Goal: Information Seeking & Learning: Learn about a topic

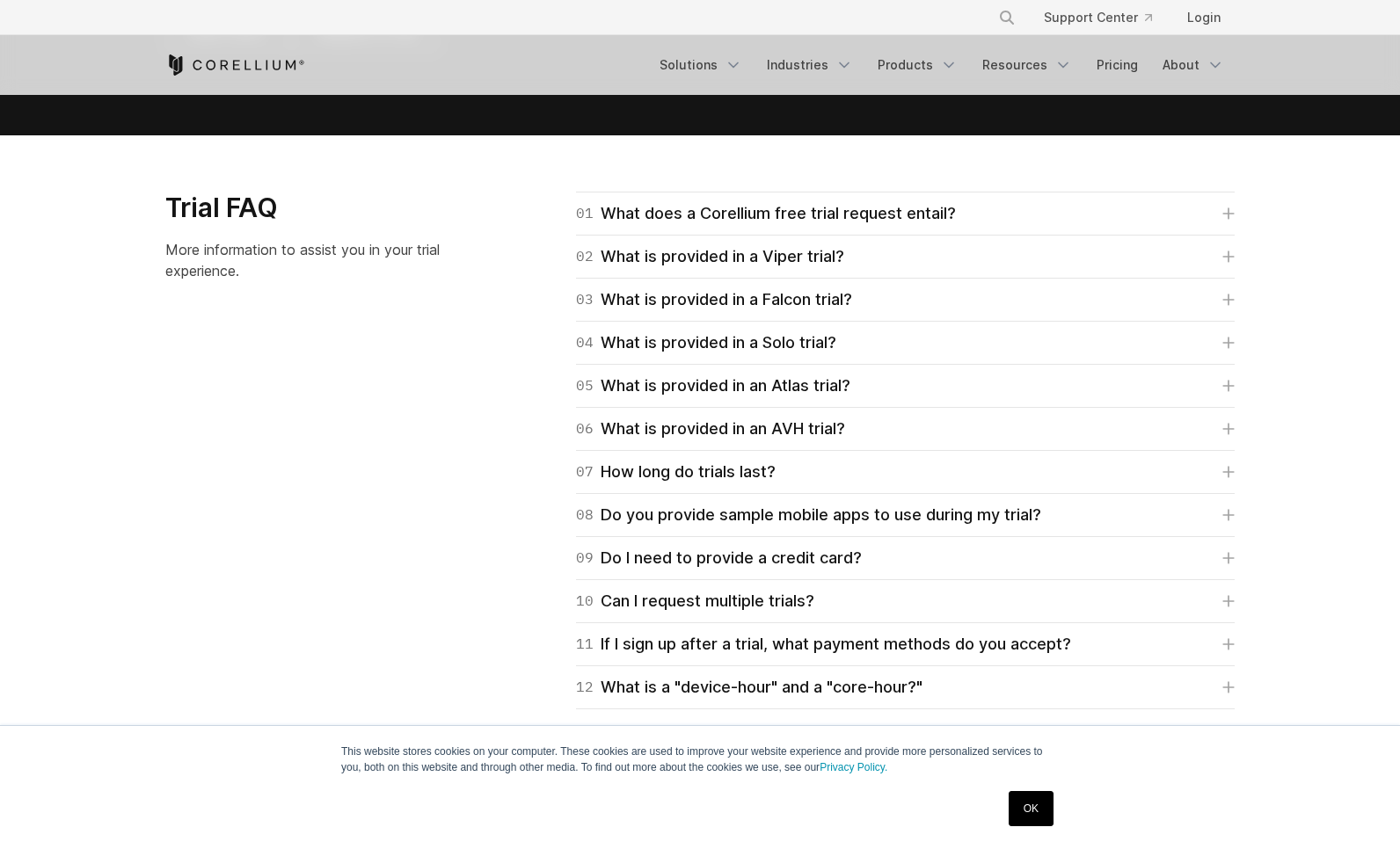
scroll to position [2638, 0]
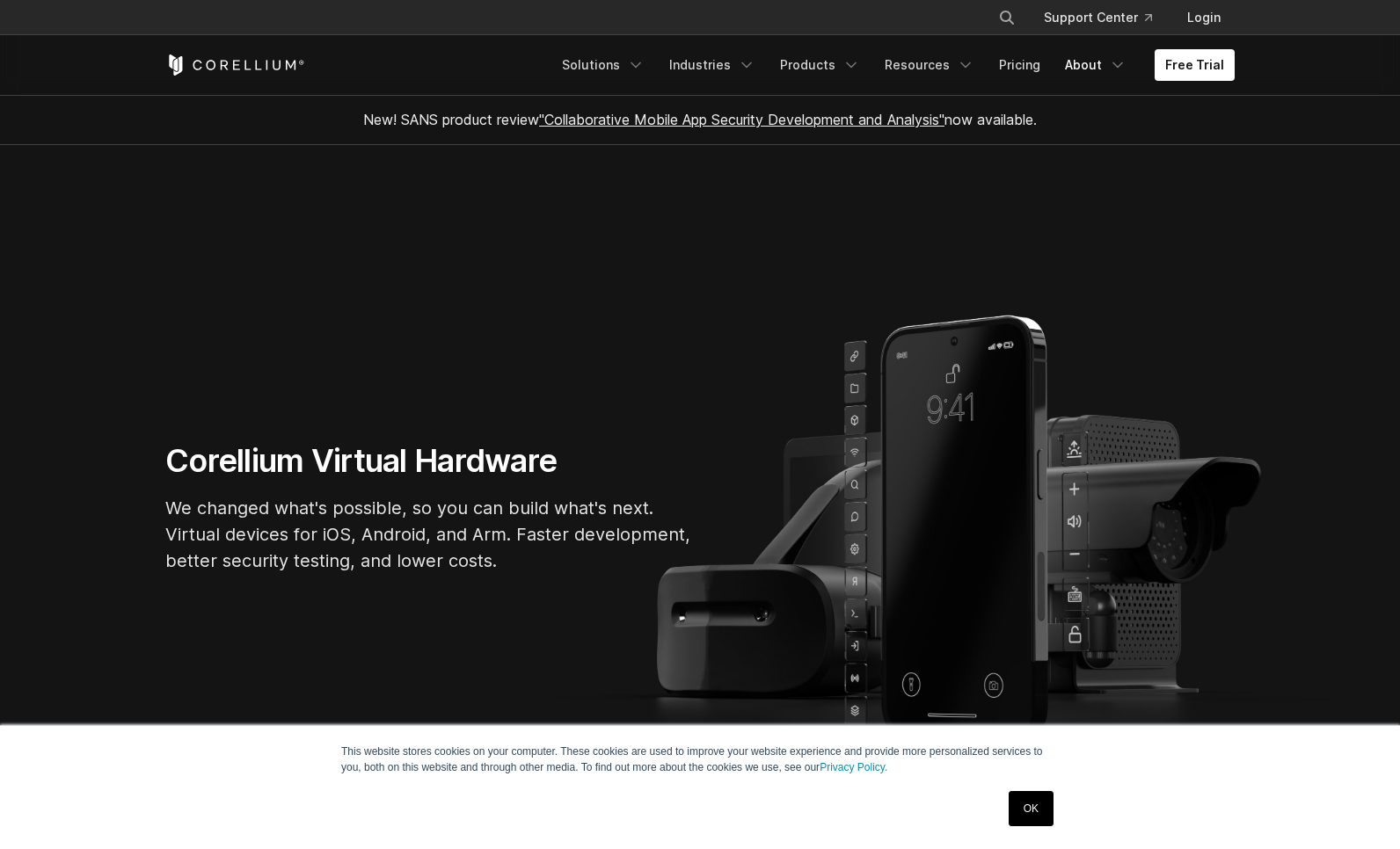
click at [1097, 71] on link "About" at bounding box center [1096, 65] width 83 height 32
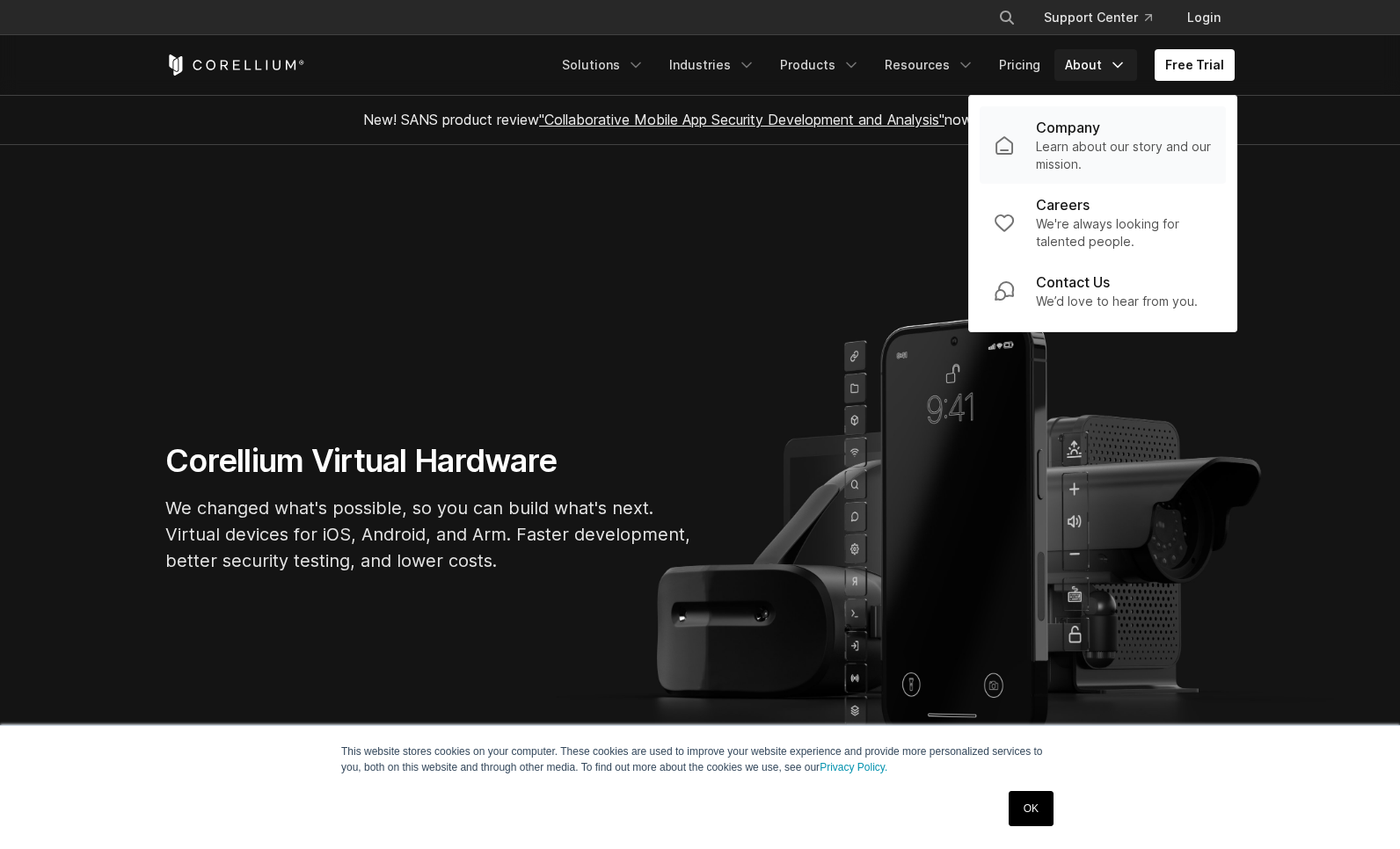
click at [1085, 150] on p "Learn about our story and our mission." at bounding box center [1123, 156] width 175 height 35
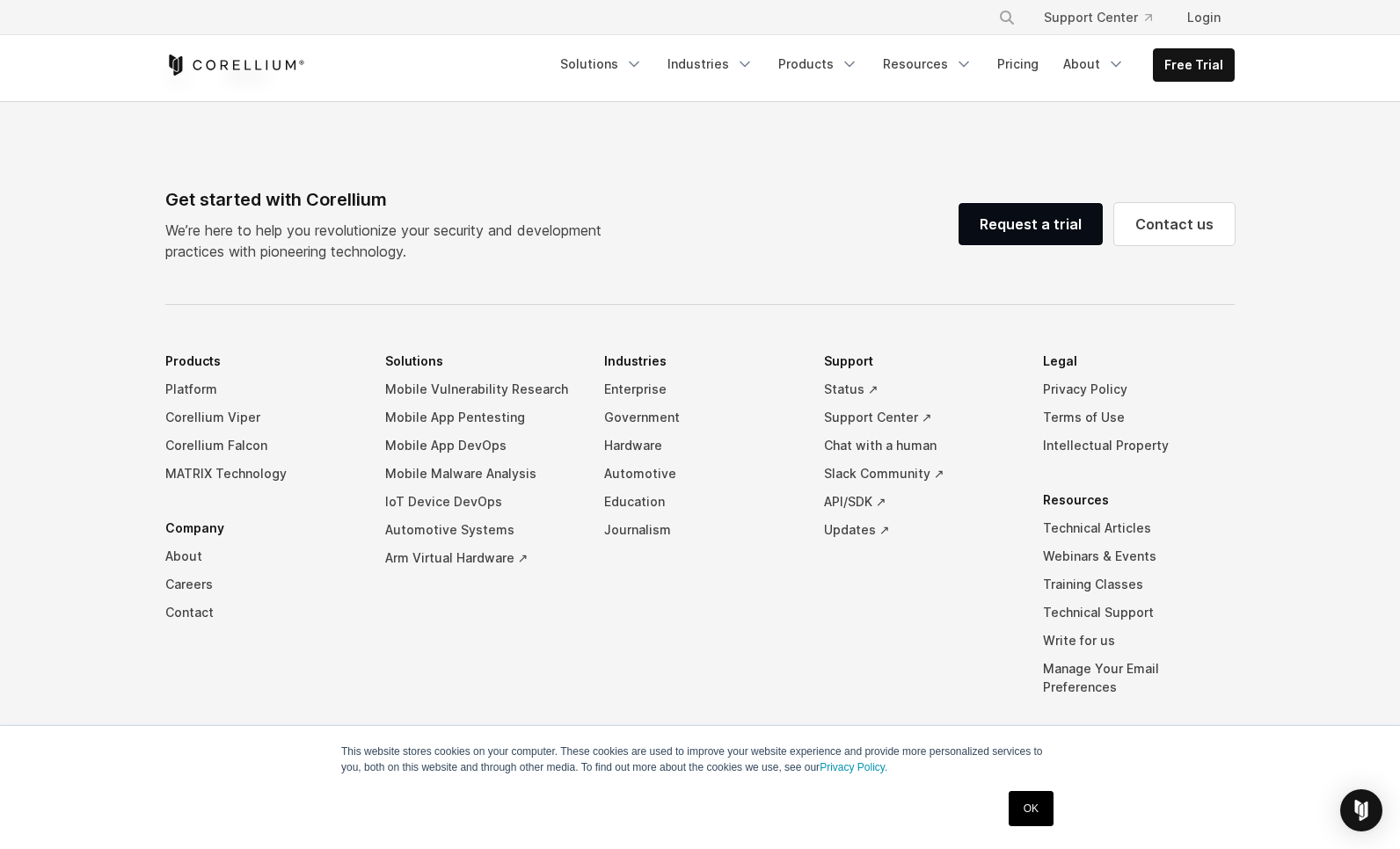
scroll to position [2929, 0]
click at [1073, 374] on link "Privacy Policy" at bounding box center [1138, 388] width 191 height 28
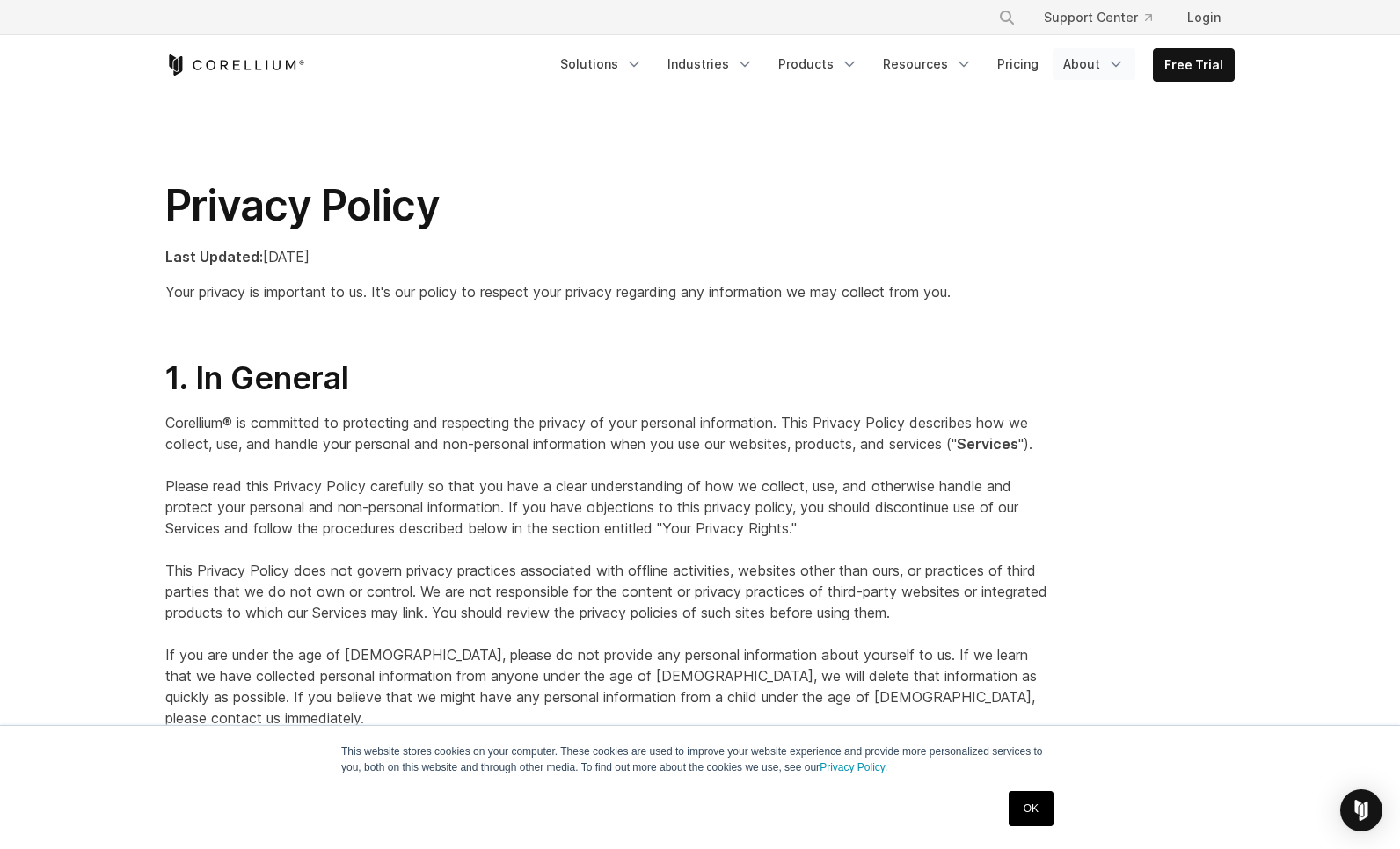
click at [1119, 65] on polyline "Navigation Menu" at bounding box center [1116, 64] width 9 height 4
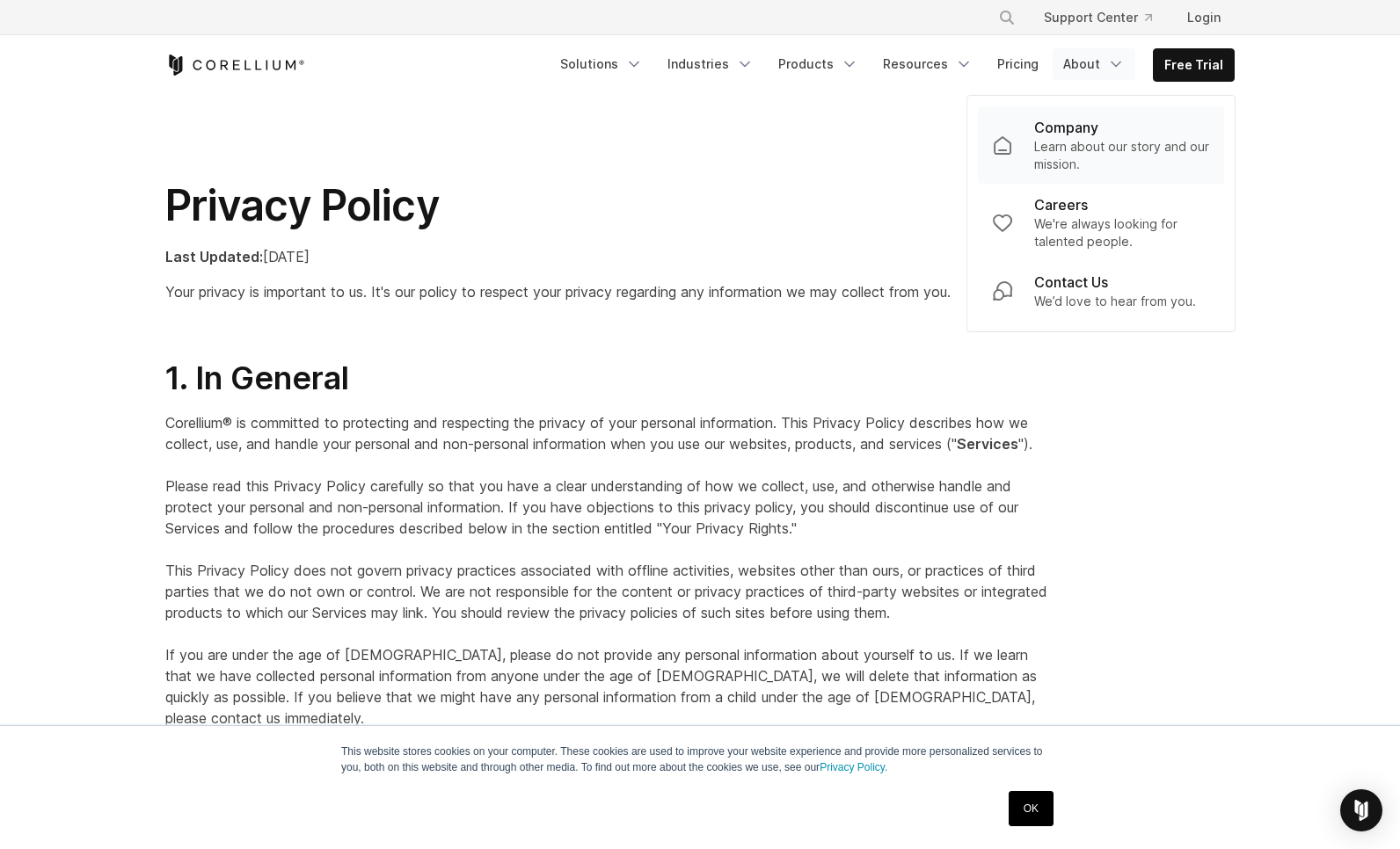
click at [1106, 146] on p "Learn about our story and our mission." at bounding box center [1121, 156] width 175 height 35
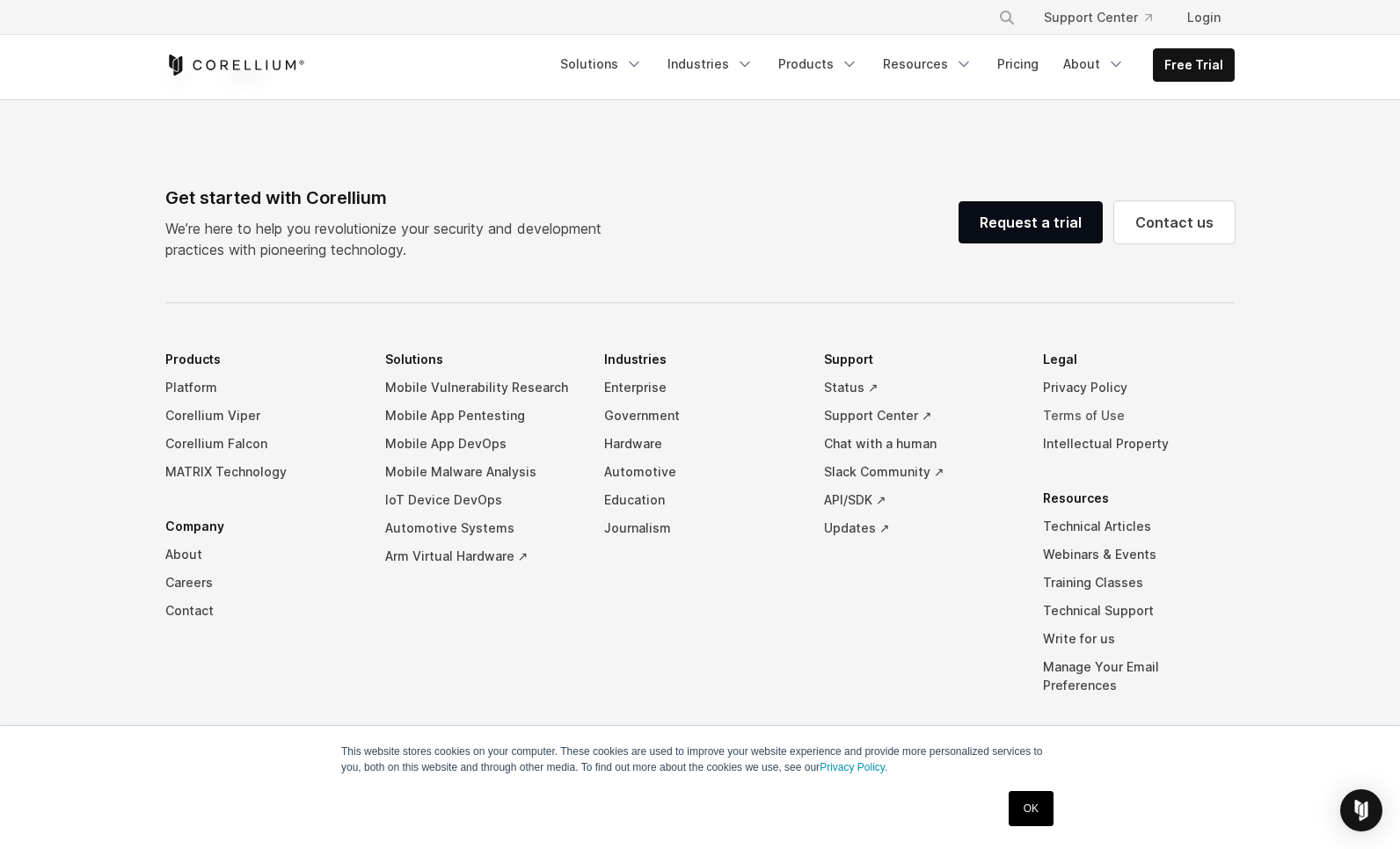
click at [1064, 402] on link "Terms of Use" at bounding box center [1138, 416] width 191 height 28
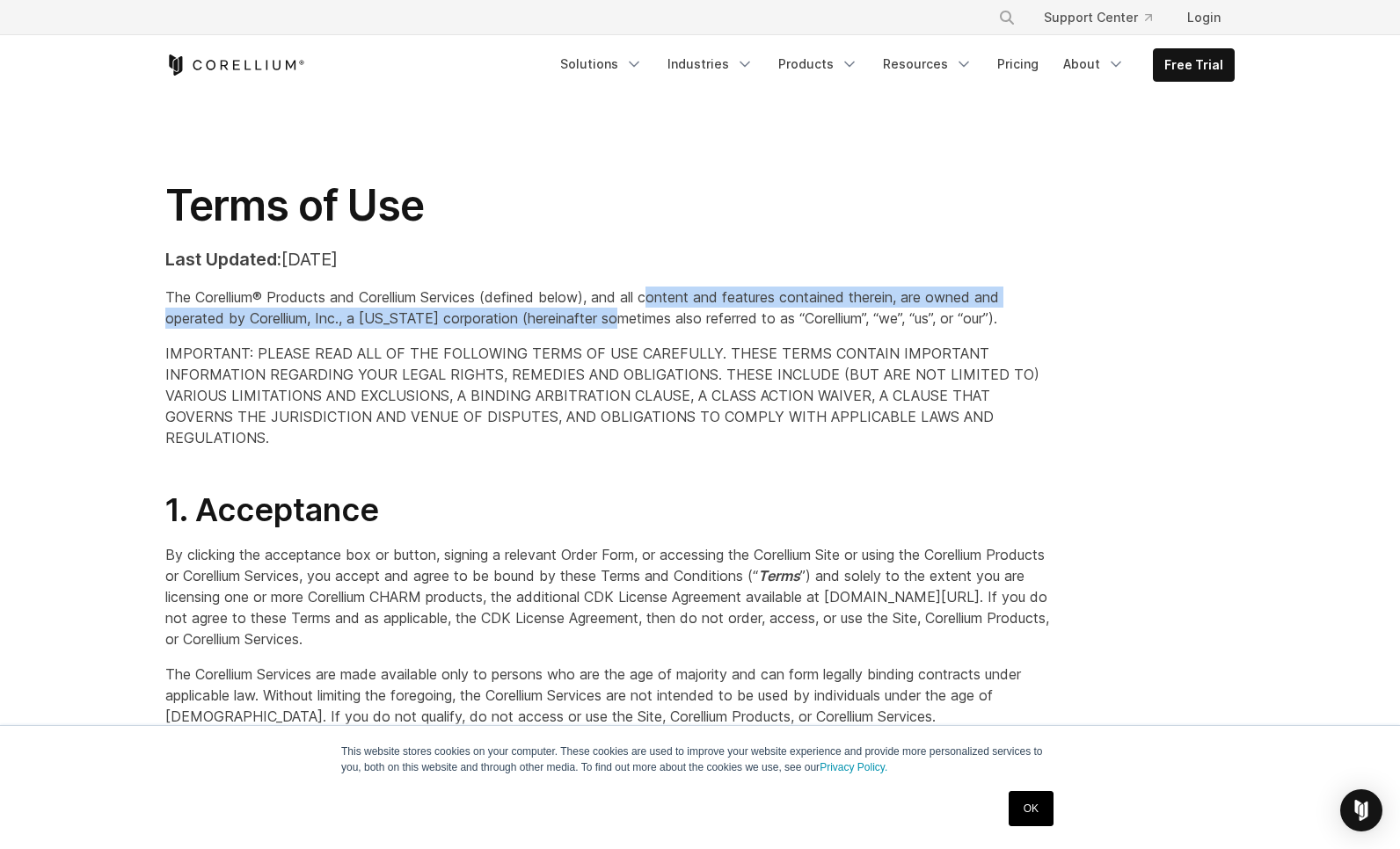
drag, startPoint x: 661, startPoint y: 293, endPoint x: 627, endPoint y: 311, distance: 38.5
click at [627, 311] on span "The Corellium® Products and Corellium Services (defined below), and all content…" at bounding box center [582, 308] width 833 height 39
click at [599, 326] on span "The Corellium® Products and Corellium Services (defined below), and all content…" at bounding box center [582, 308] width 833 height 39
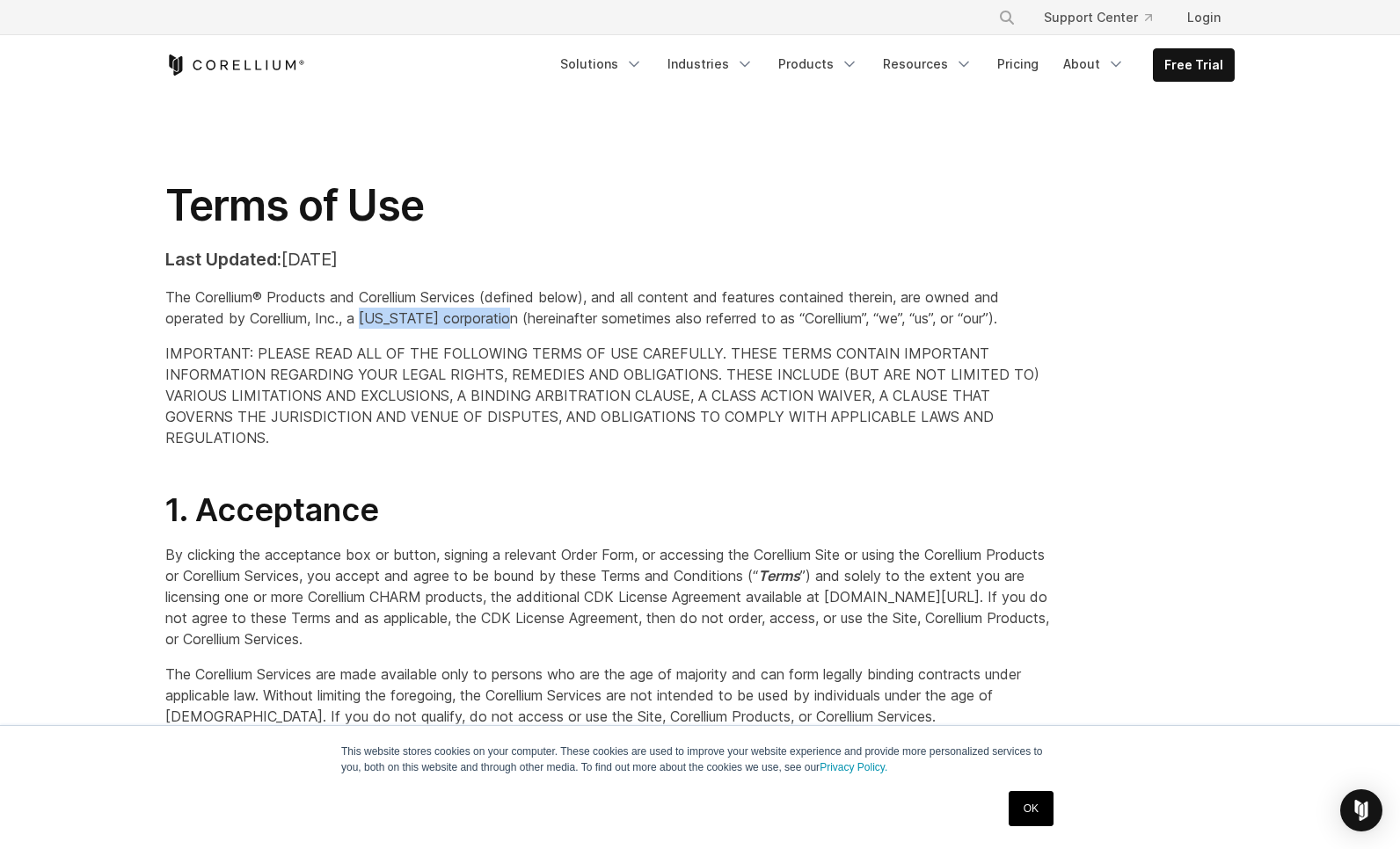
drag, startPoint x: 363, startPoint y: 321, endPoint x: 512, endPoint y: 324, distance: 149.0
click at [512, 324] on span "The Corellium® Products and Corellium Services (defined below), and all content…" at bounding box center [582, 308] width 833 height 39
